Goal: Information Seeking & Learning: Check status

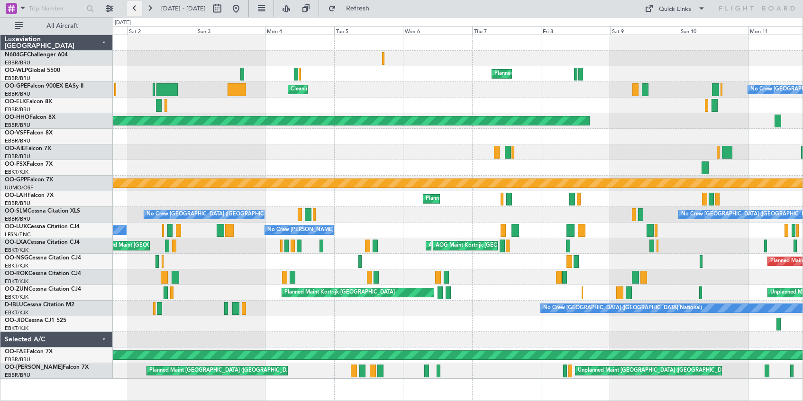
click at [132, 9] on button at bounding box center [134, 8] width 15 height 15
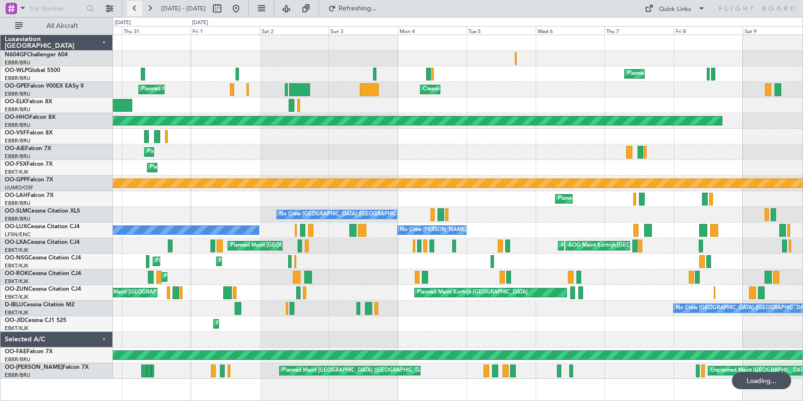
click at [133, 9] on button at bounding box center [134, 8] width 15 height 15
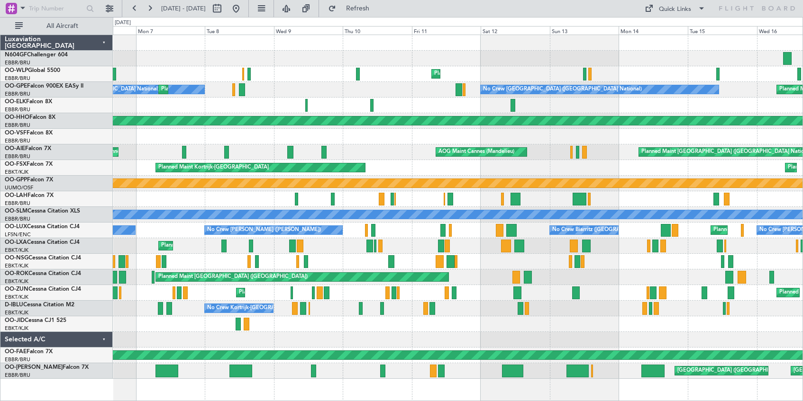
click at [350, 99] on div at bounding box center [457, 106] width 689 height 16
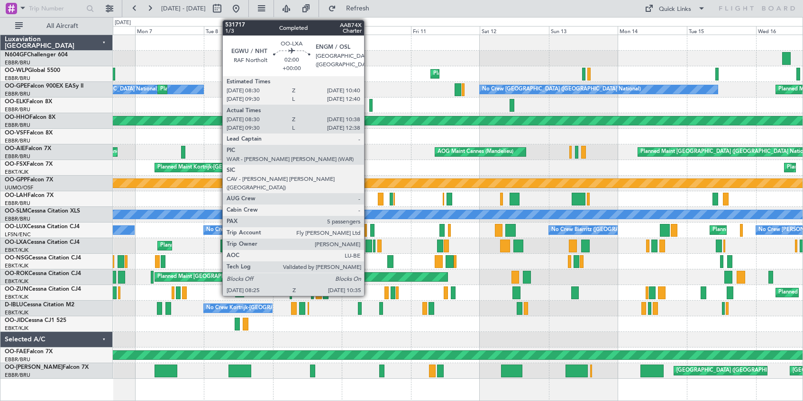
click at [368, 245] on div at bounding box center [368, 246] width 7 height 13
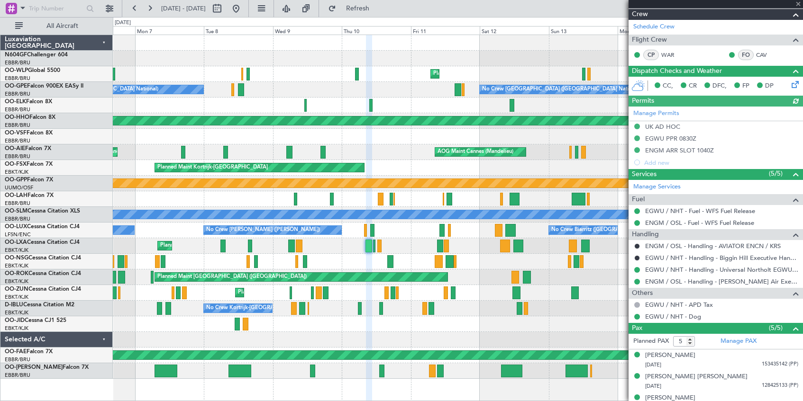
scroll to position [190, 0]
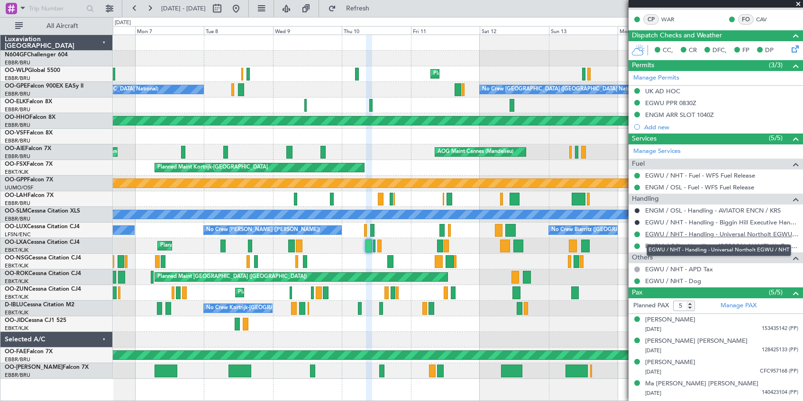
click at [735, 235] on link "EGWU / NHT - Handling - Universal Northolt EGWU / NHT" at bounding box center [721, 234] width 153 height 8
click at [797, 4] on span at bounding box center [797, 4] width 9 height 9
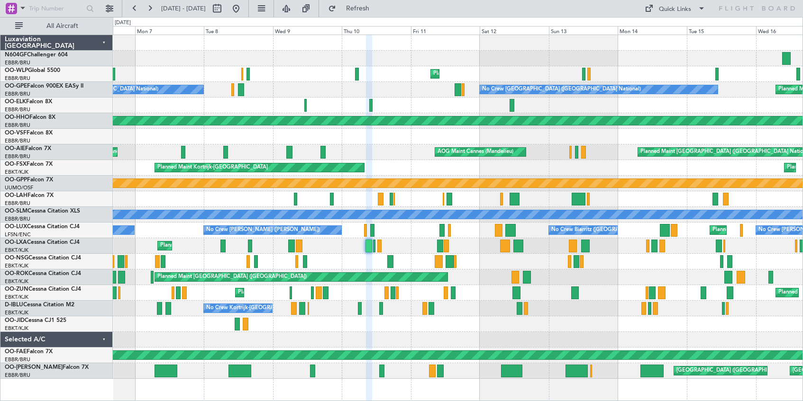
type input "0"
click at [136, 8] on button at bounding box center [134, 8] width 15 height 15
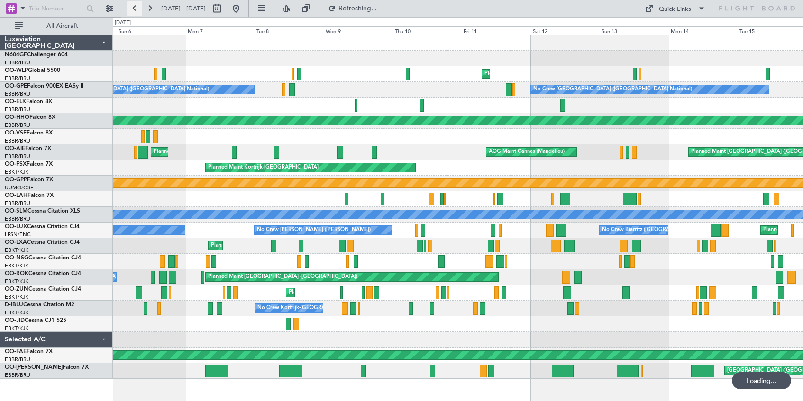
click at [133, 8] on button at bounding box center [134, 8] width 15 height 15
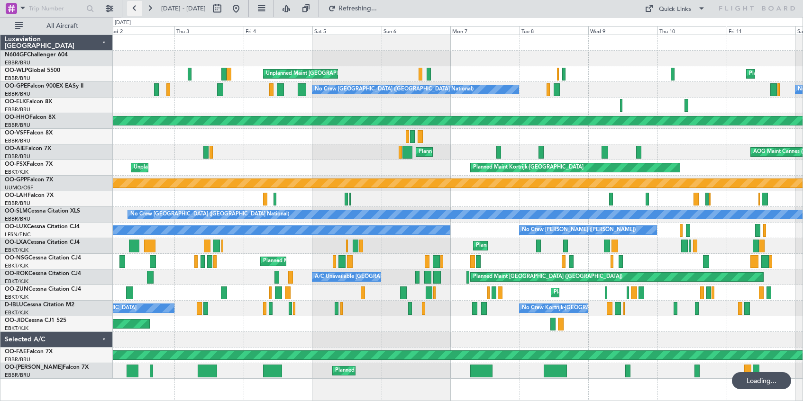
click at [133, 8] on button at bounding box center [134, 8] width 15 height 15
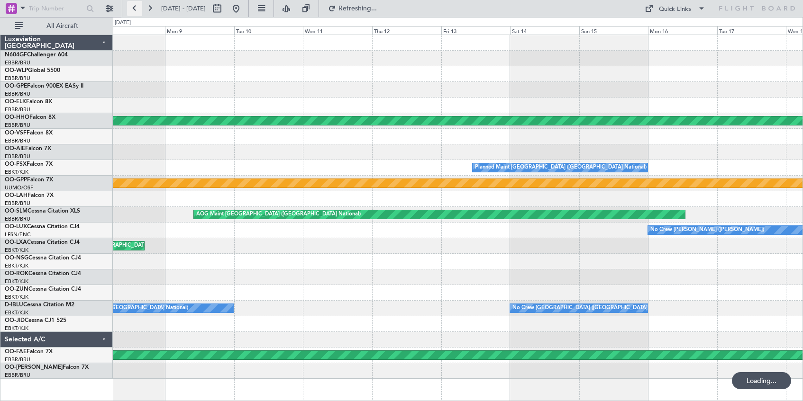
click at [133, 8] on button at bounding box center [134, 8] width 15 height 15
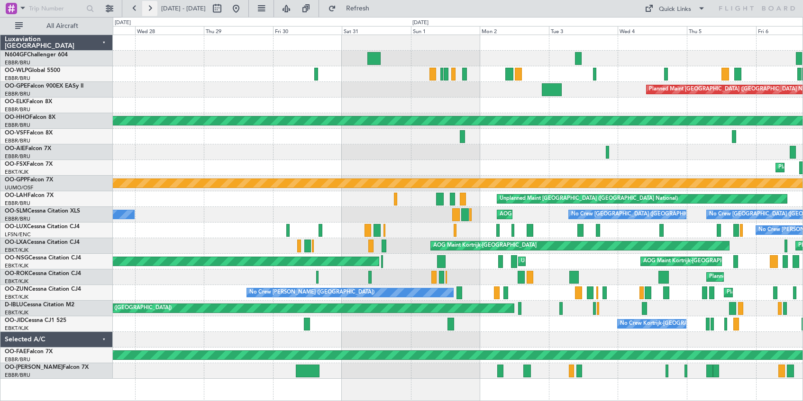
click at [149, 8] on button at bounding box center [149, 8] width 15 height 15
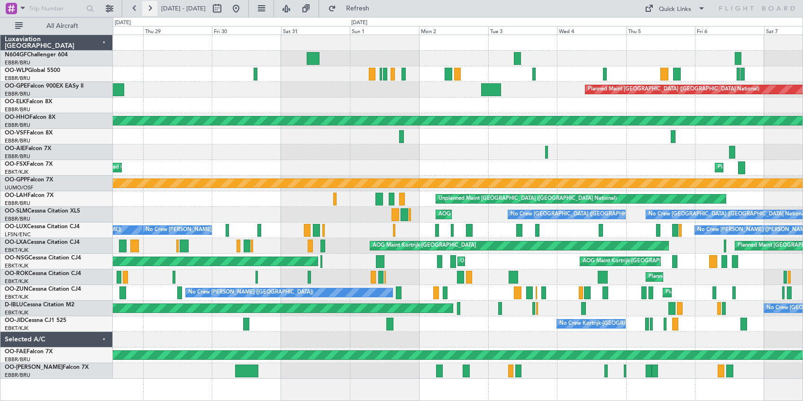
click at [149, 8] on button at bounding box center [149, 8] width 15 height 15
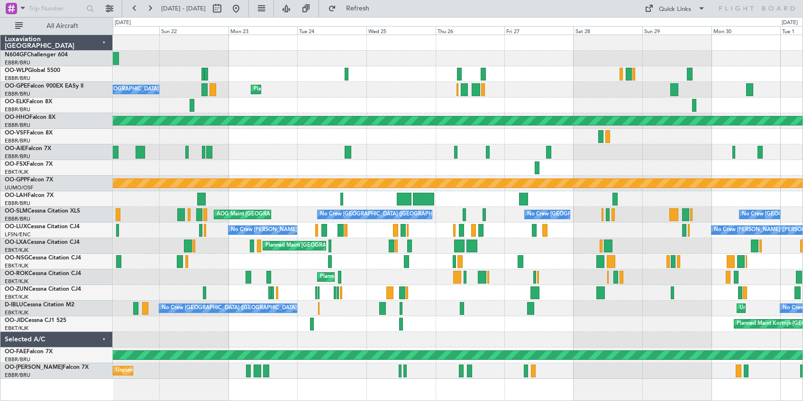
click at [403, 72] on div at bounding box center [457, 74] width 689 height 16
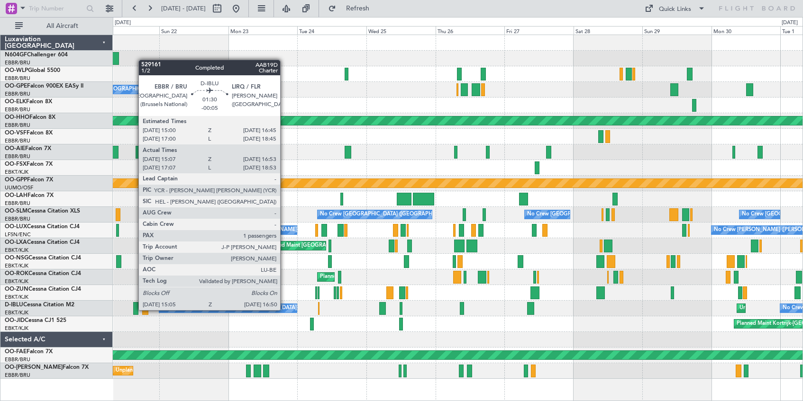
click at [134, 310] on div at bounding box center [135, 308] width 5 height 13
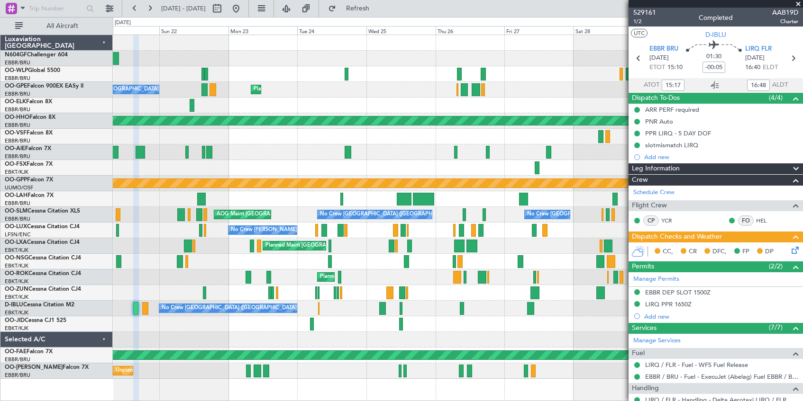
click at [142, 1] on button at bounding box center [149, 8] width 15 height 15
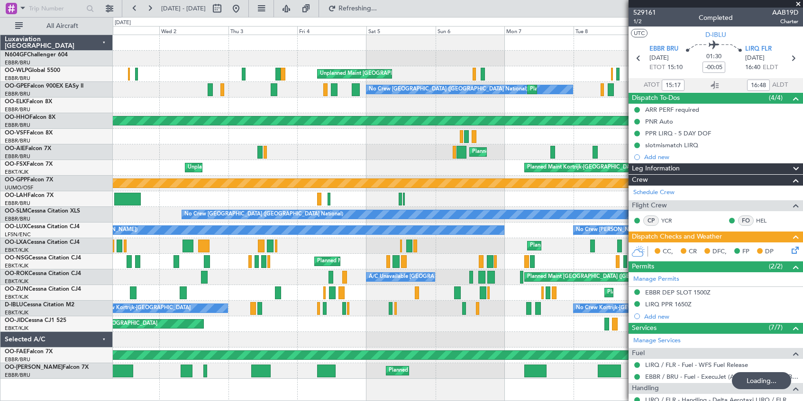
click at [142, 1] on button at bounding box center [149, 8] width 15 height 15
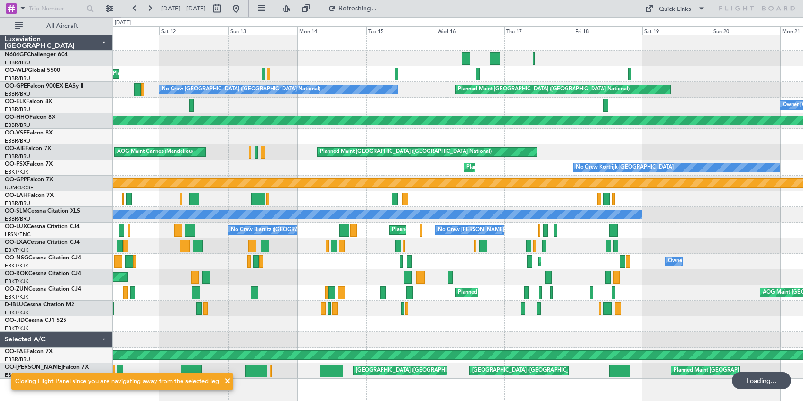
click at [142, 1] on button at bounding box center [149, 8] width 15 height 15
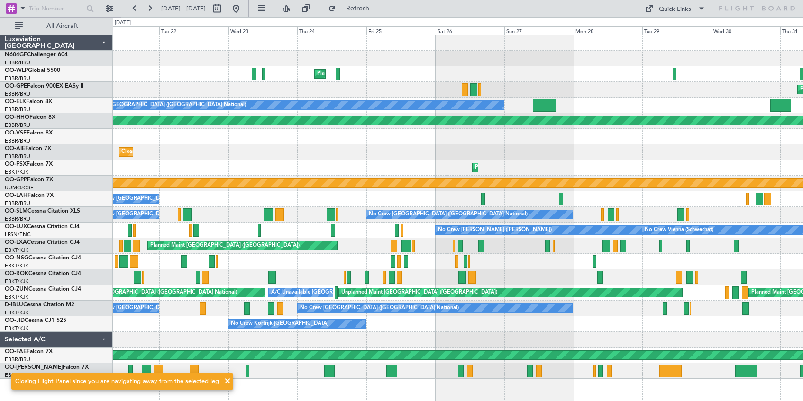
click at [142, 1] on button at bounding box center [149, 8] width 15 height 15
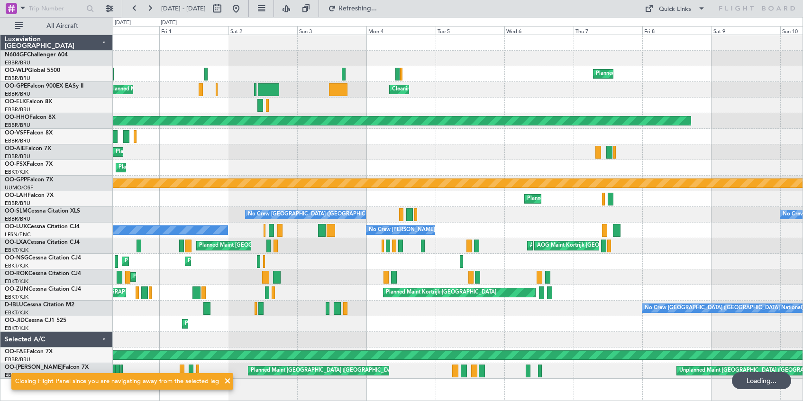
click at [142, 1] on button at bounding box center [149, 8] width 15 height 15
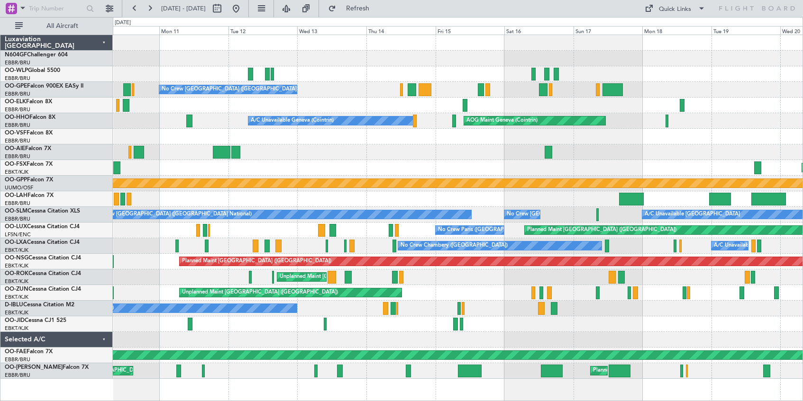
click at [142, 1] on button at bounding box center [149, 8] width 15 height 15
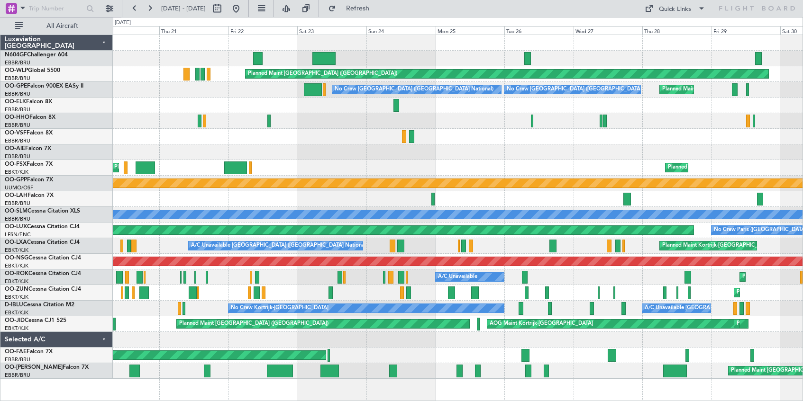
click at [142, 1] on button at bounding box center [149, 8] width 15 height 15
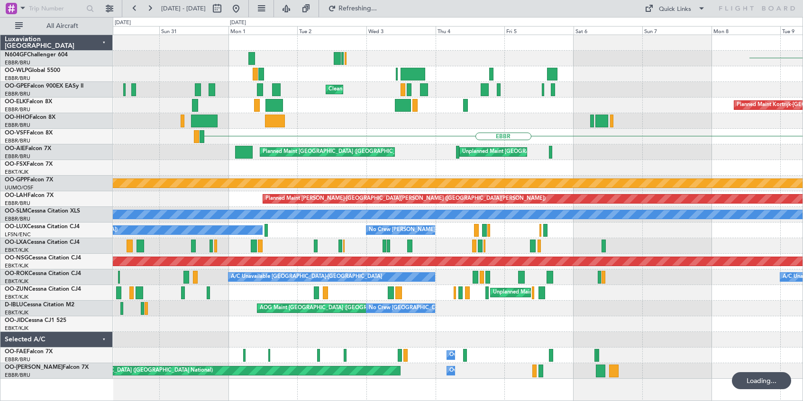
click at [142, 1] on button at bounding box center [149, 8] width 15 height 15
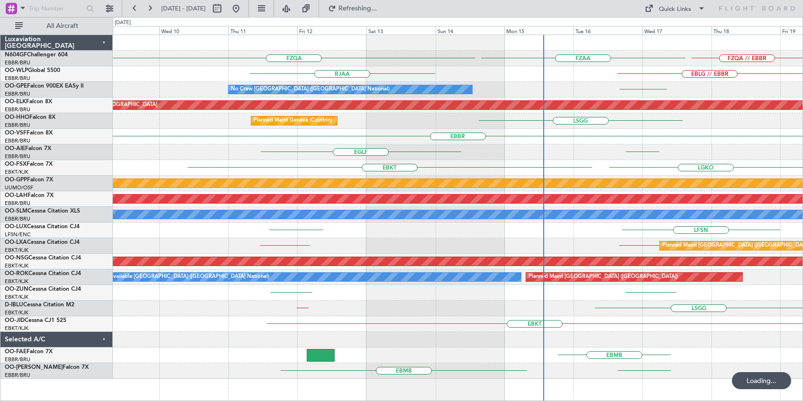
click at [142, 1] on button at bounding box center [149, 8] width 15 height 15
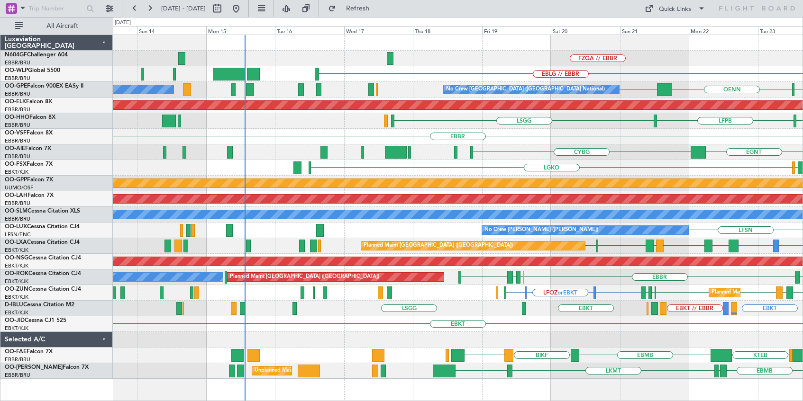
click at [574, 60] on div "FZQA // EBBR" at bounding box center [457, 59] width 689 height 16
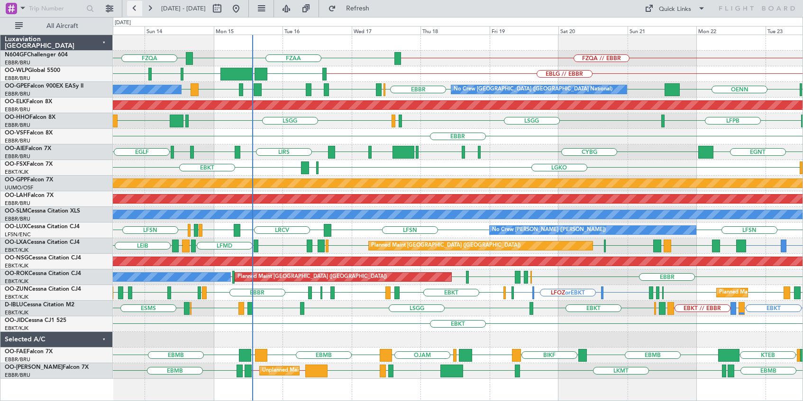
click at [133, 9] on button at bounding box center [134, 8] width 15 height 15
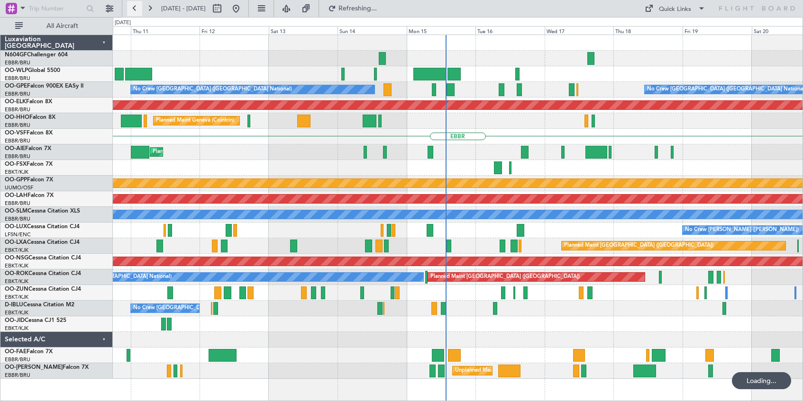
click at [133, 9] on button at bounding box center [134, 8] width 15 height 15
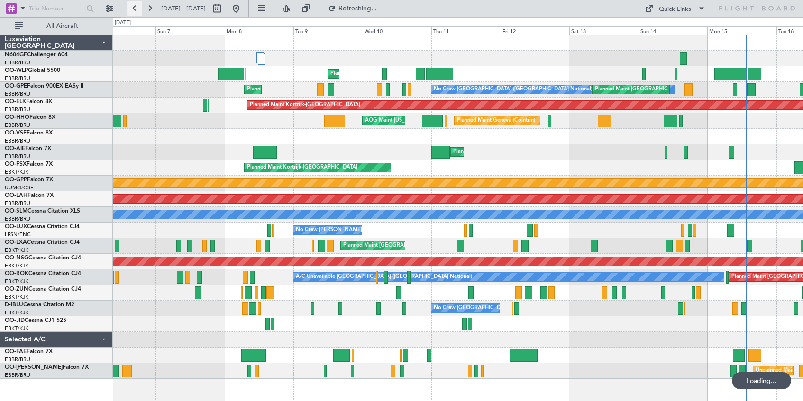
click at [133, 9] on button at bounding box center [134, 8] width 15 height 15
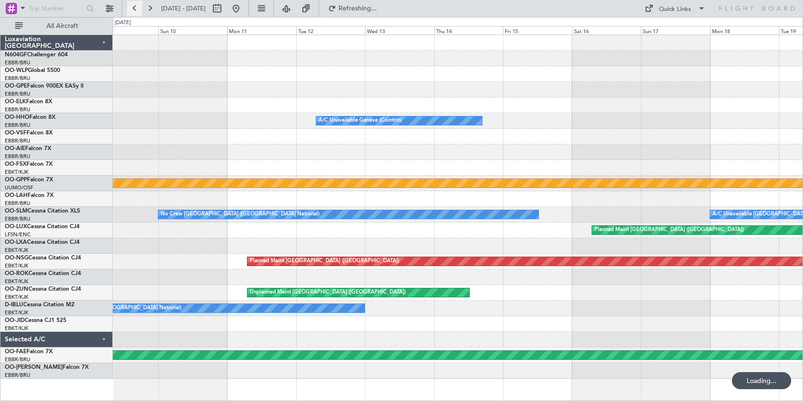
click at [133, 9] on button at bounding box center [134, 8] width 15 height 15
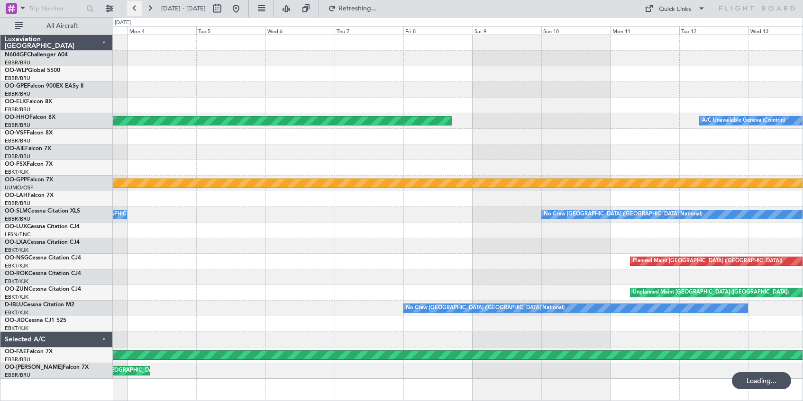
click at [133, 9] on button at bounding box center [134, 8] width 15 height 15
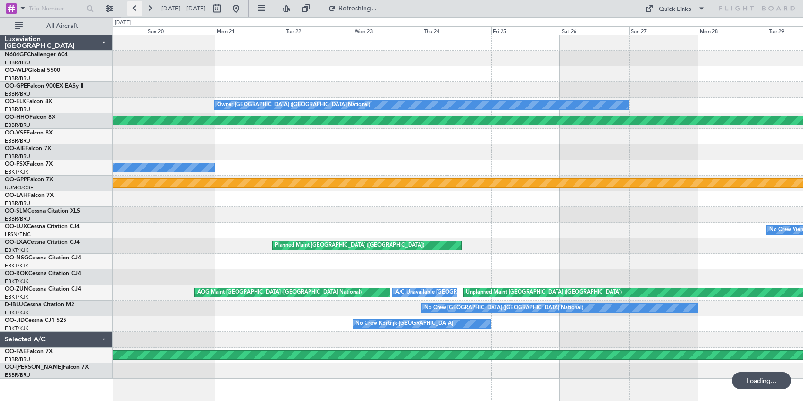
click at [133, 9] on button at bounding box center [134, 8] width 15 height 15
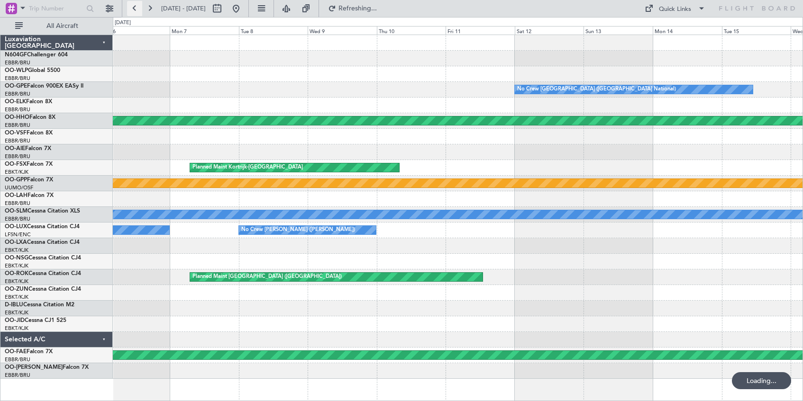
click at [133, 9] on button at bounding box center [134, 8] width 15 height 15
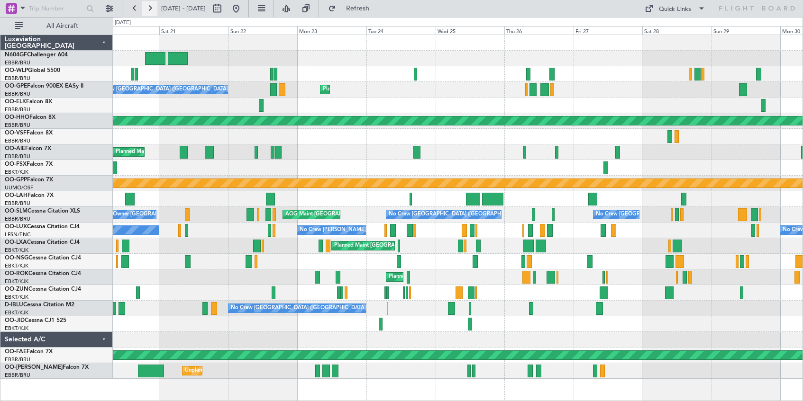
click at [150, 5] on button at bounding box center [149, 8] width 15 height 15
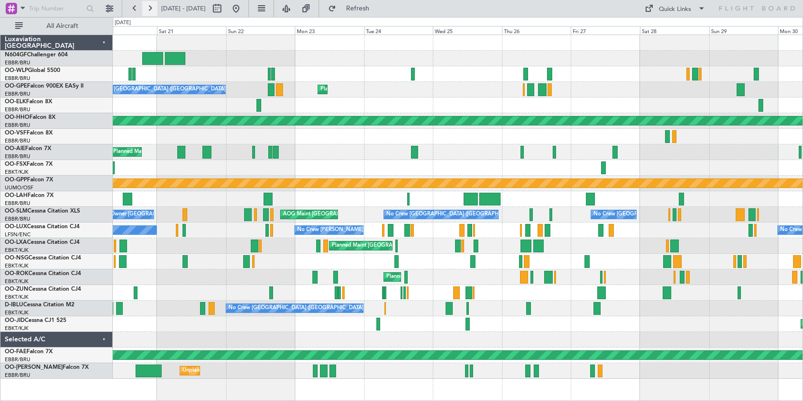
click at [150, 5] on button at bounding box center [149, 8] width 15 height 15
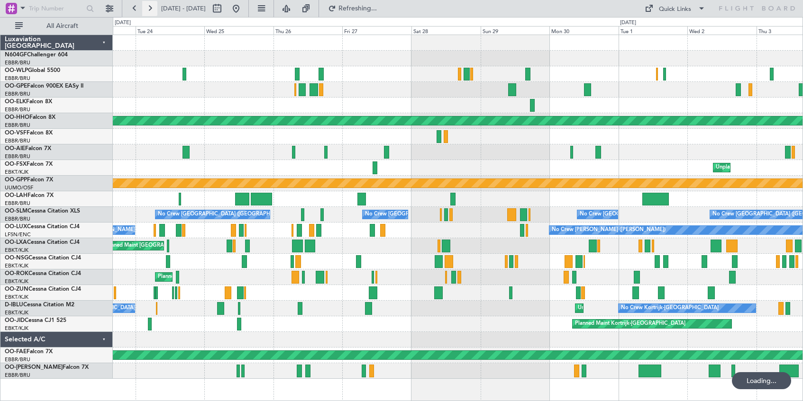
click at [150, 5] on button at bounding box center [149, 8] width 15 height 15
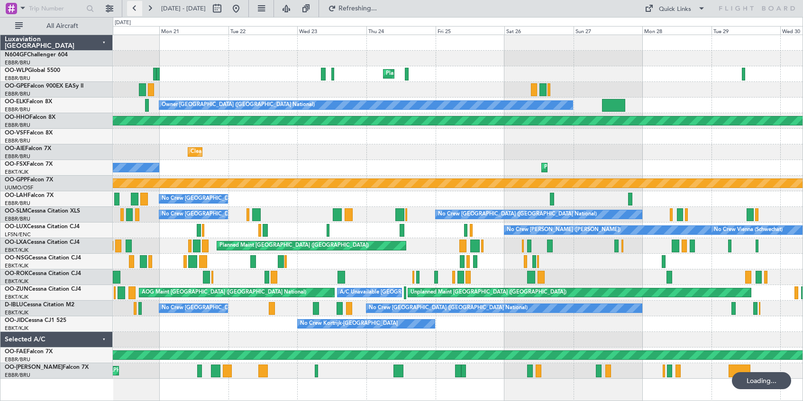
click at [131, 7] on button at bounding box center [134, 8] width 15 height 15
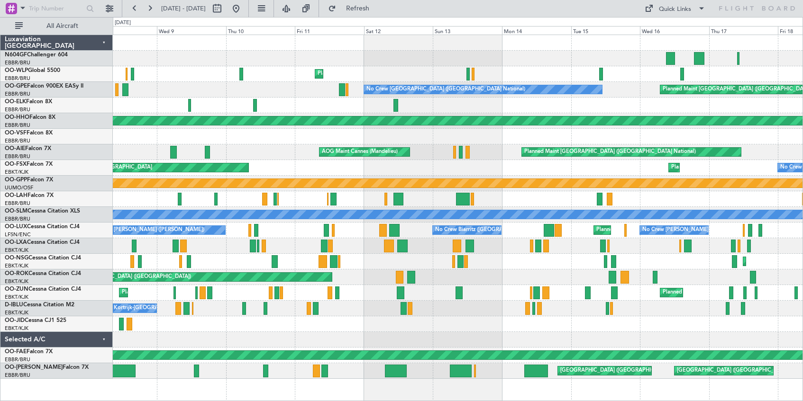
click at [290, 92] on div "Planned Maint Liege Planned Maint [GEOGRAPHIC_DATA] ([GEOGRAPHIC_DATA]) No Crew…" at bounding box center [457, 207] width 689 height 344
click at [244, 8] on button at bounding box center [235, 8] width 15 height 15
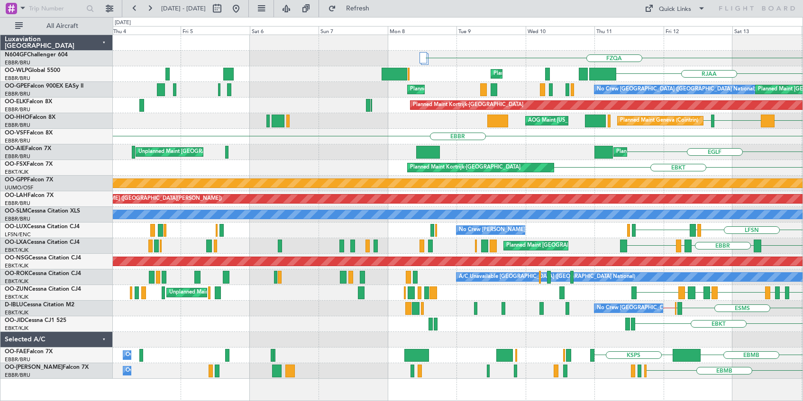
click at [667, 135] on div "FZQA FZAA RJAA Planned Maint Liege [GEOGRAPHIC_DATA] RJAA UBBB LIML No Crew [GE…" at bounding box center [457, 207] width 689 height 344
